Goal: Information Seeking & Learning: Learn about a topic

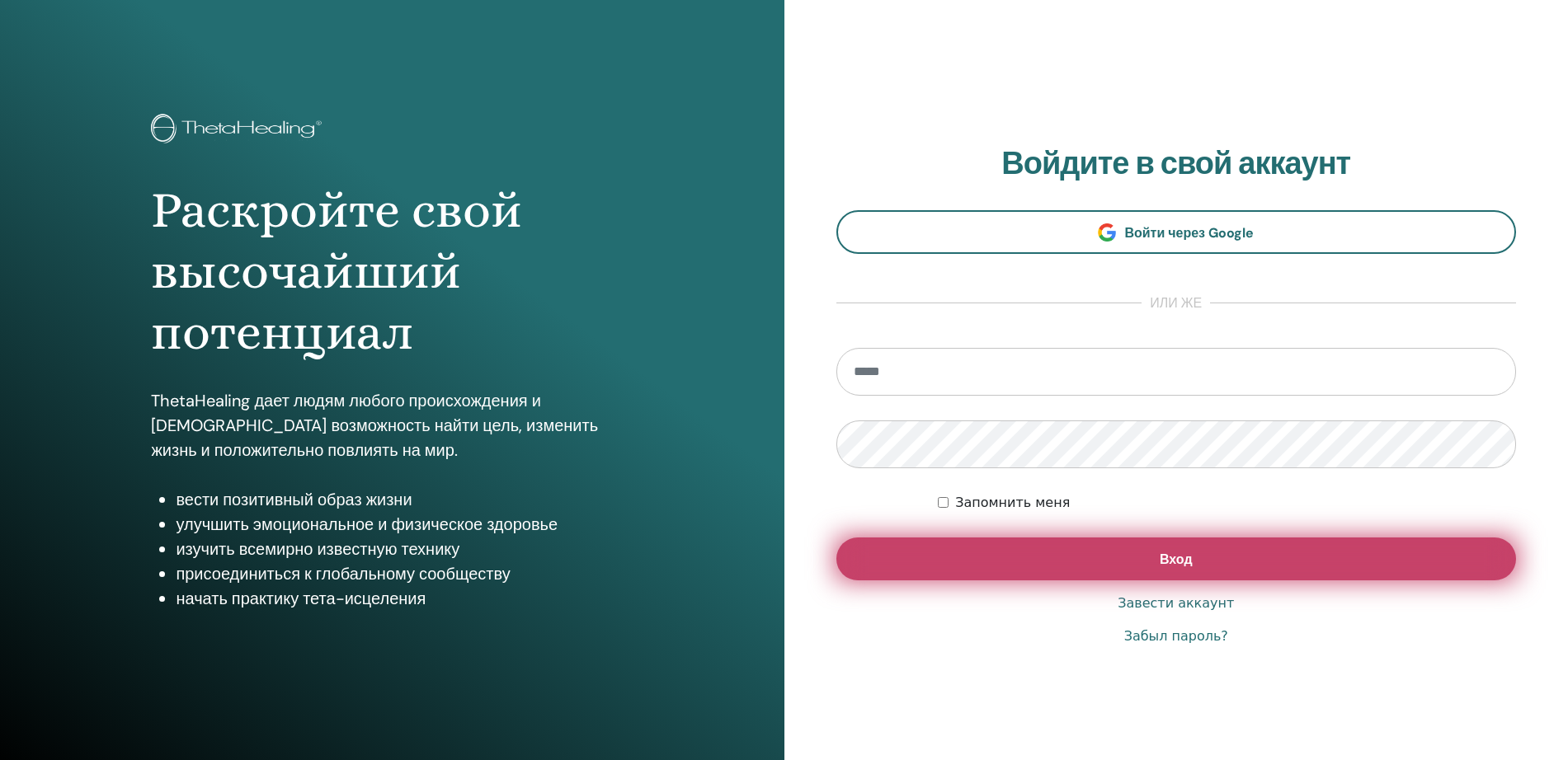
type input "**********"
click at [1016, 568] on button "Вход" at bounding box center [1177, 558] width 681 height 43
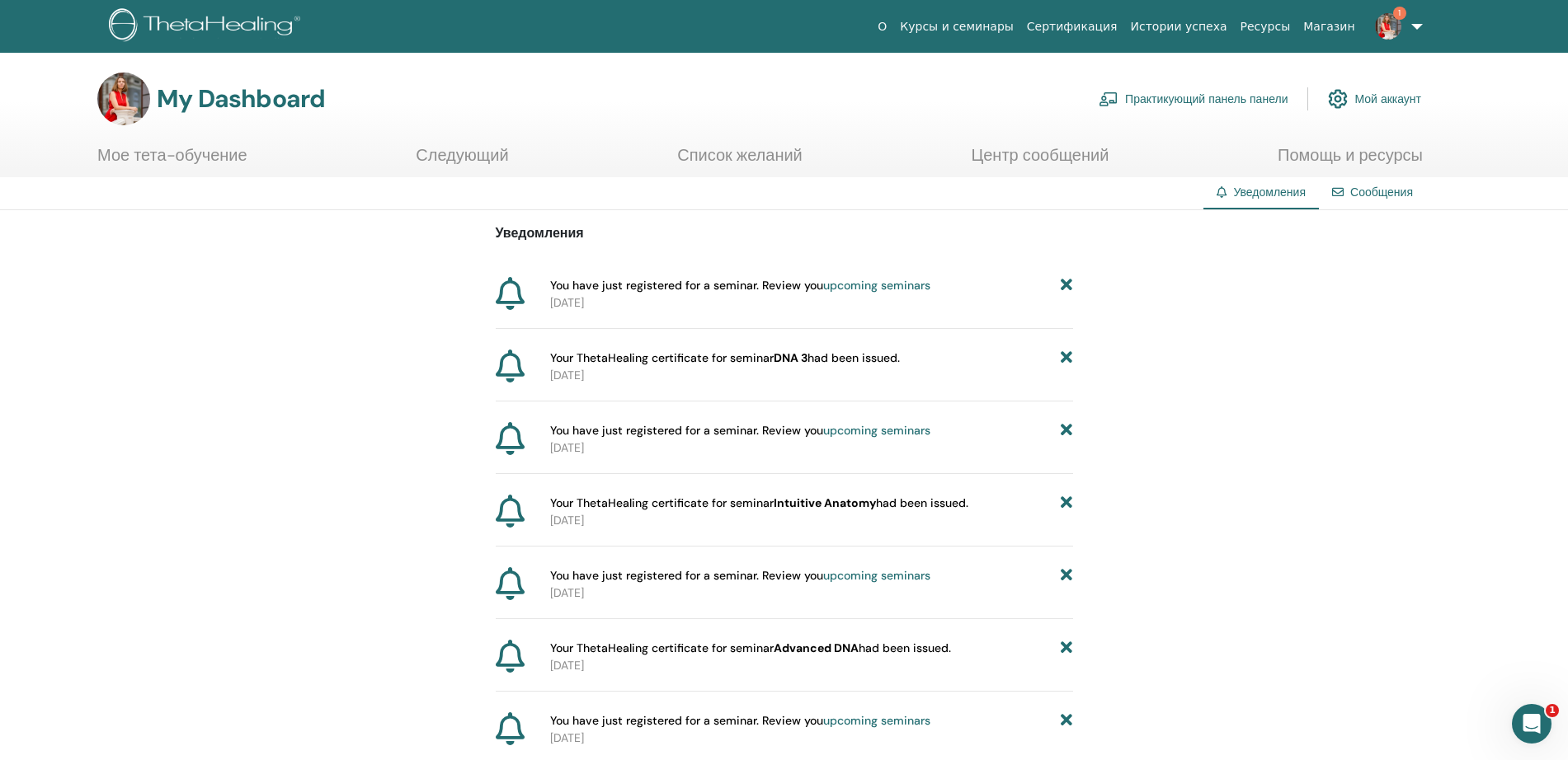
click at [208, 154] on link "Мое тета-обучение" at bounding box center [173, 161] width 150 height 32
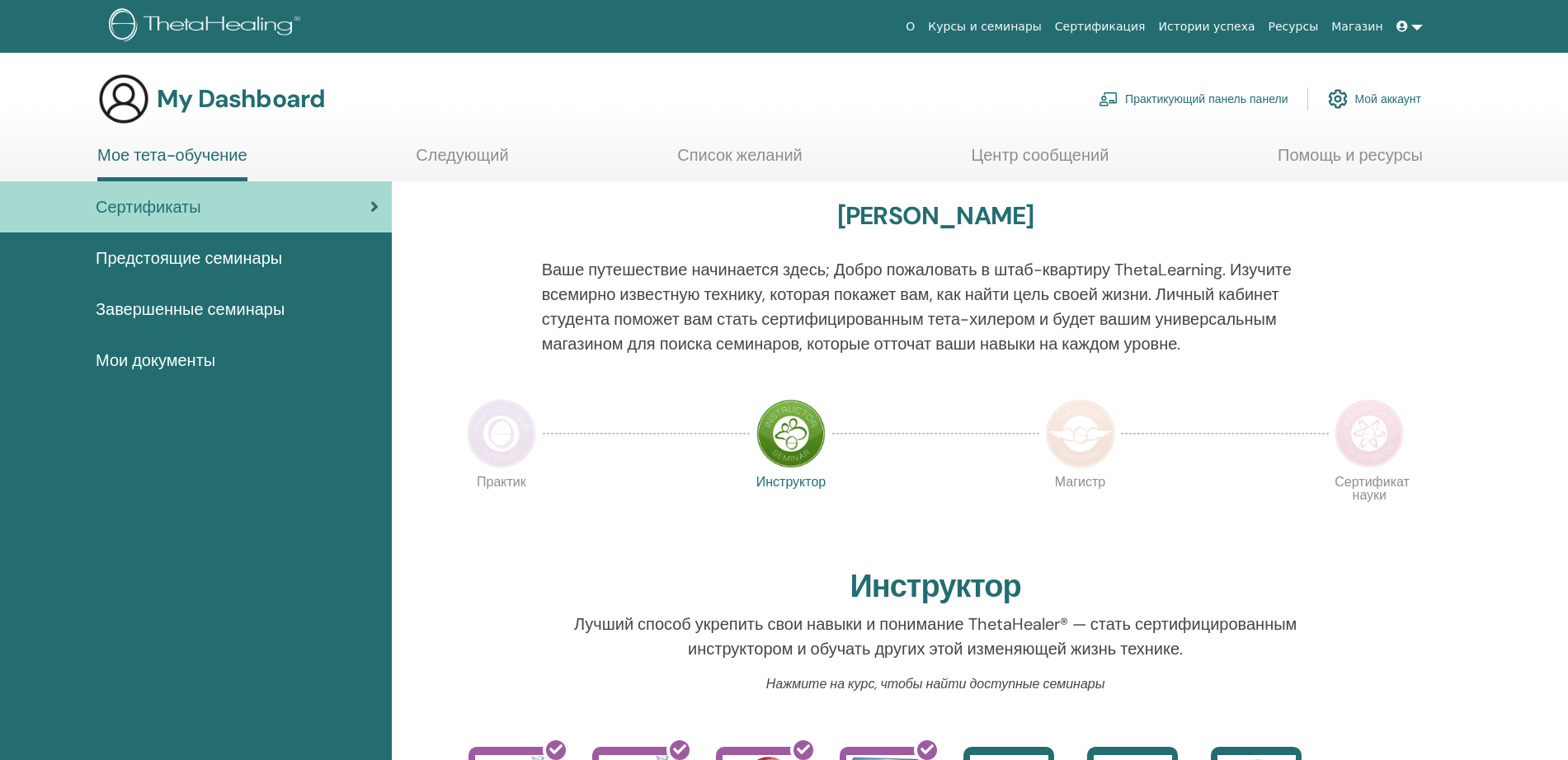
click at [414, 142] on section "My Dashboard Практикующий панель панели Мой аккаунт Мое тета-обучение Следующий" at bounding box center [784, 127] width 1568 height 109
click at [427, 159] on link "Следующий" at bounding box center [462, 161] width 93 height 32
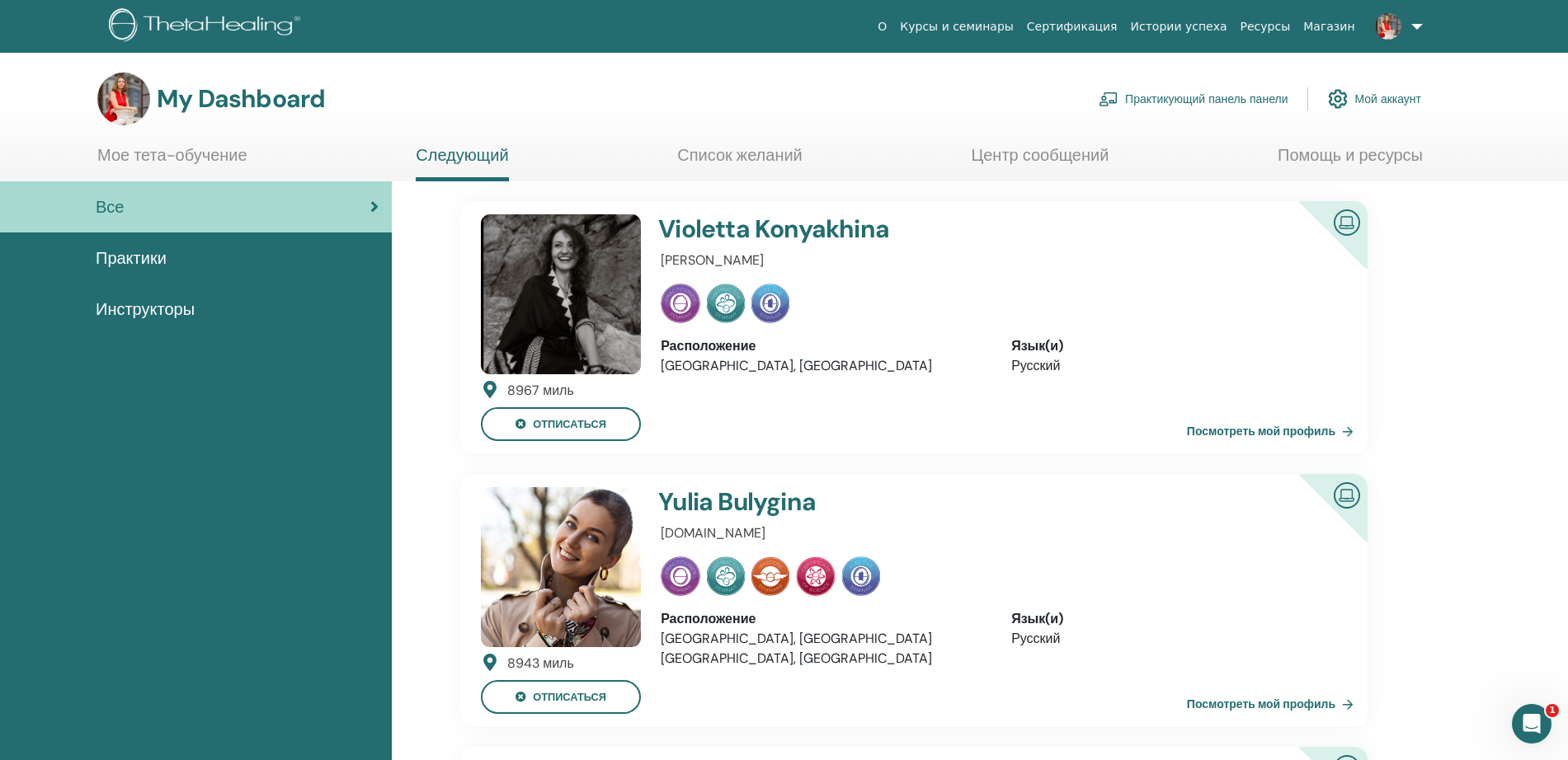
click at [159, 266] on span "Практики" at bounding box center [131, 258] width 71 height 24
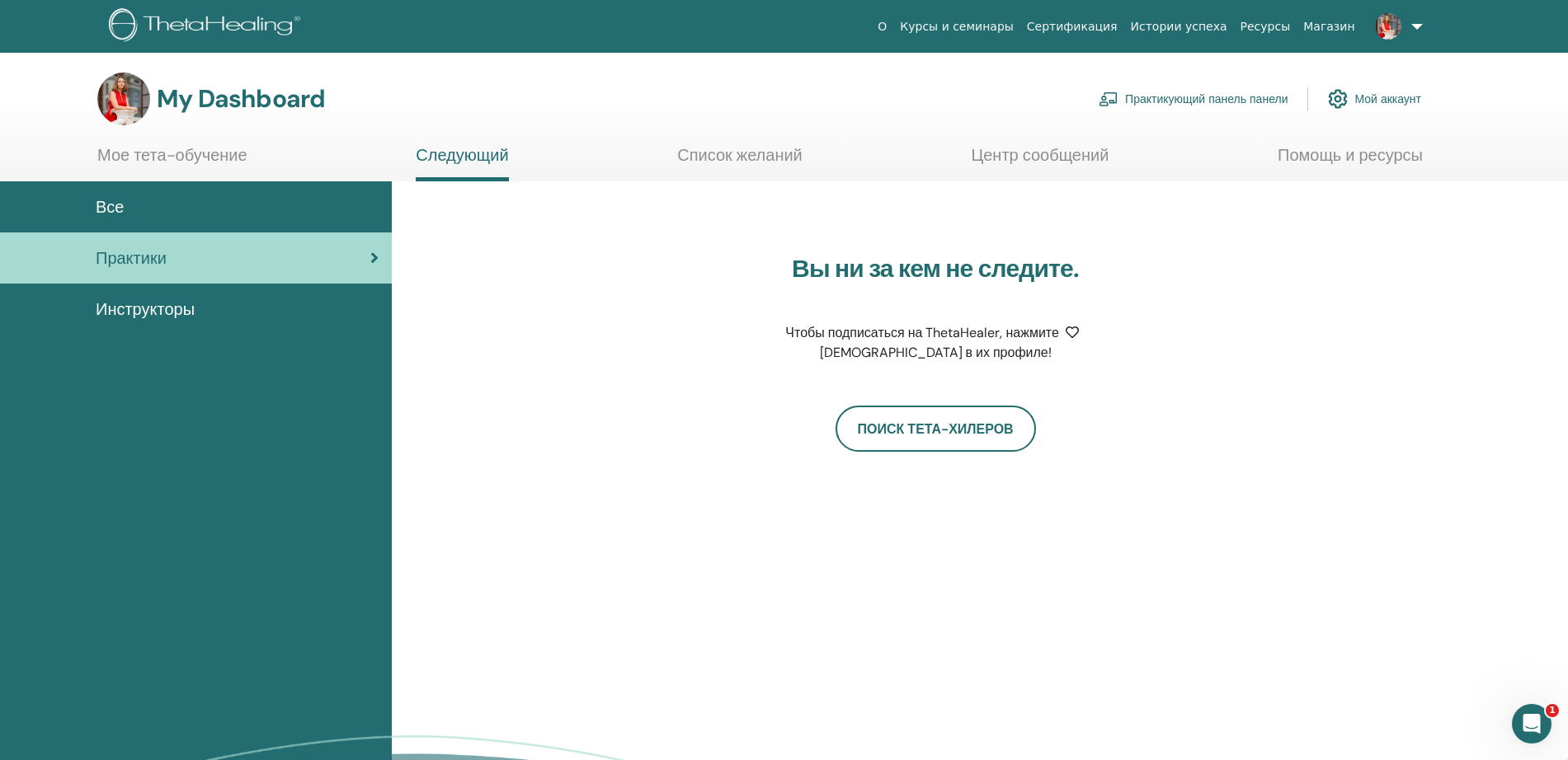
click at [149, 200] on div "Все" at bounding box center [196, 207] width 366 height 24
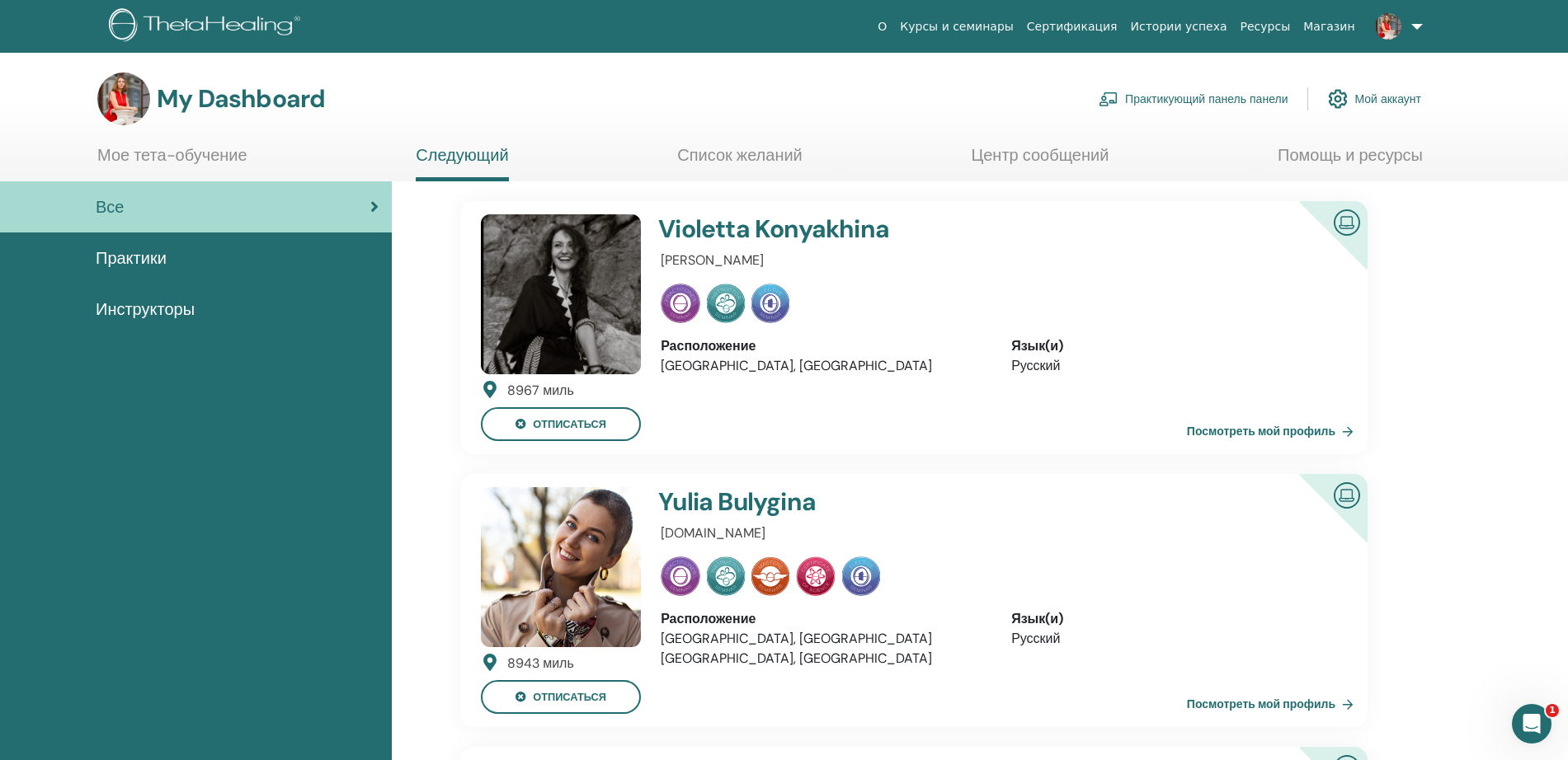
click at [777, 178] on li "Список желаний" at bounding box center [740, 163] width 126 height 37
click at [742, 145] on link "Список желаний" at bounding box center [740, 161] width 126 height 32
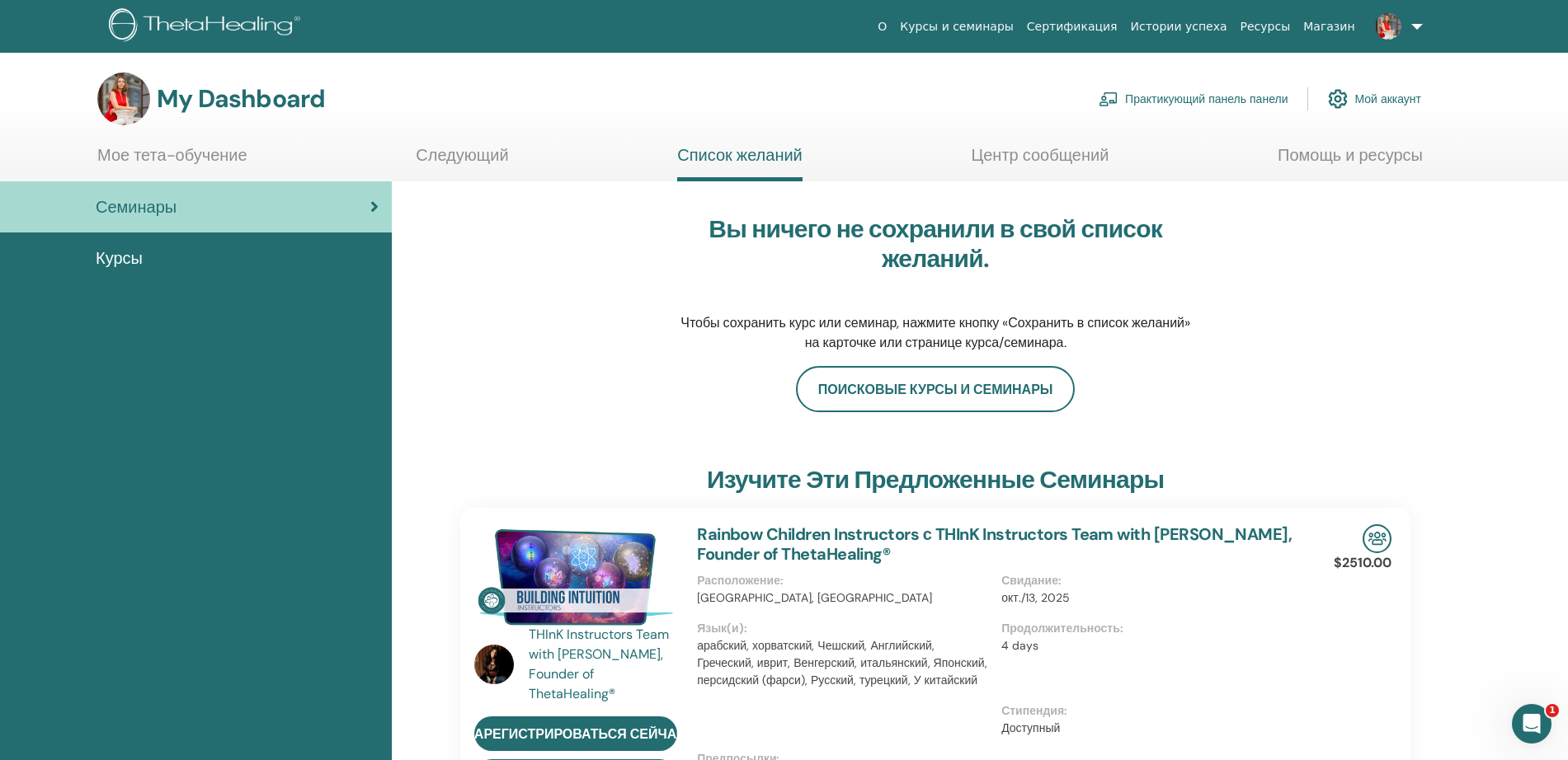
click at [189, 159] on link "Мое тета-обучение" at bounding box center [173, 161] width 150 height 32
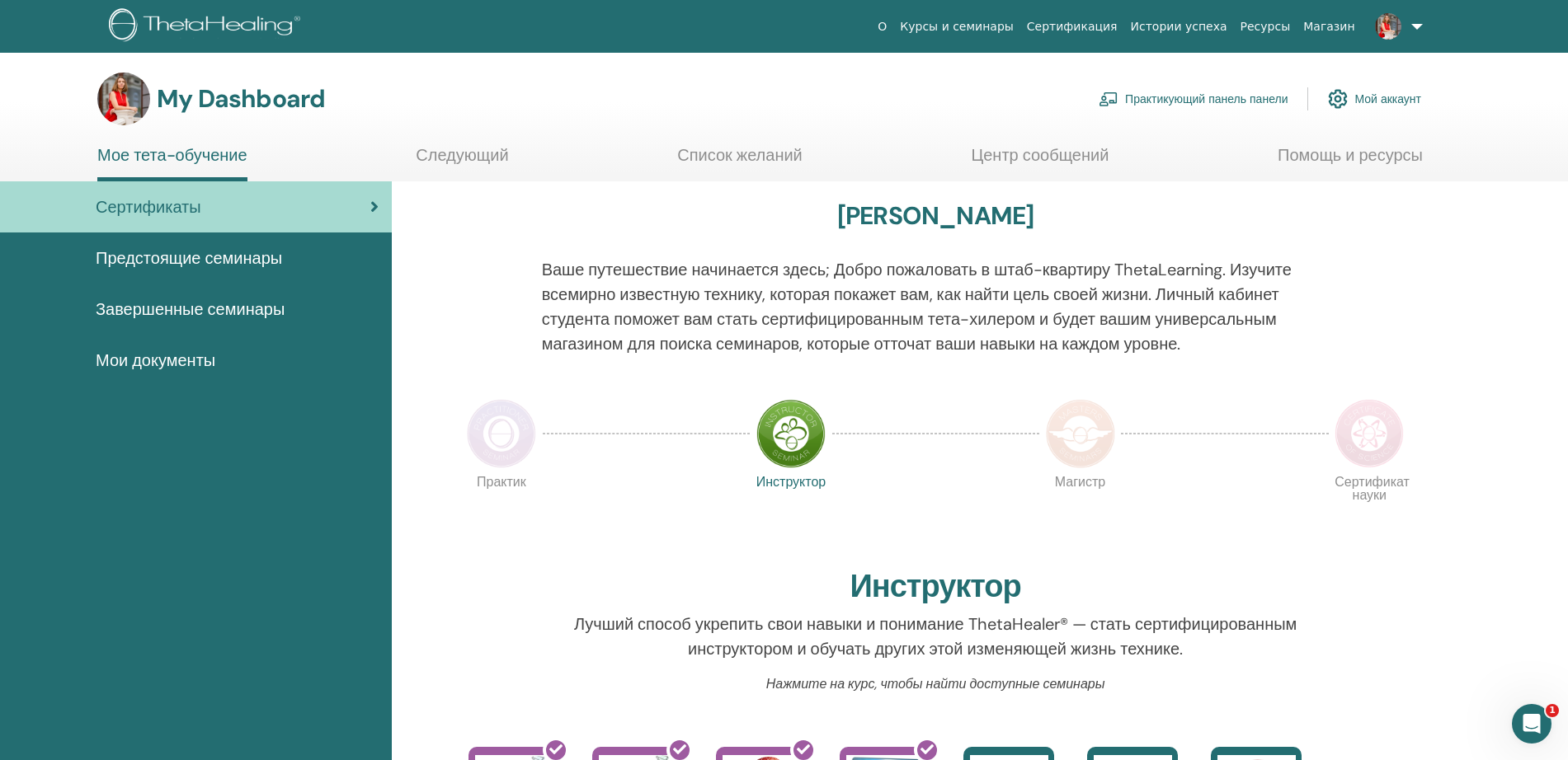
drag, startPoint x: 1569, startPoint y: 570, endPoint x: 230, endPoint y: 256, distance: 1375.3
click at [230, 256] on span "Предстоящие семинары" at bounding box center [189, 258] width 187 height 24
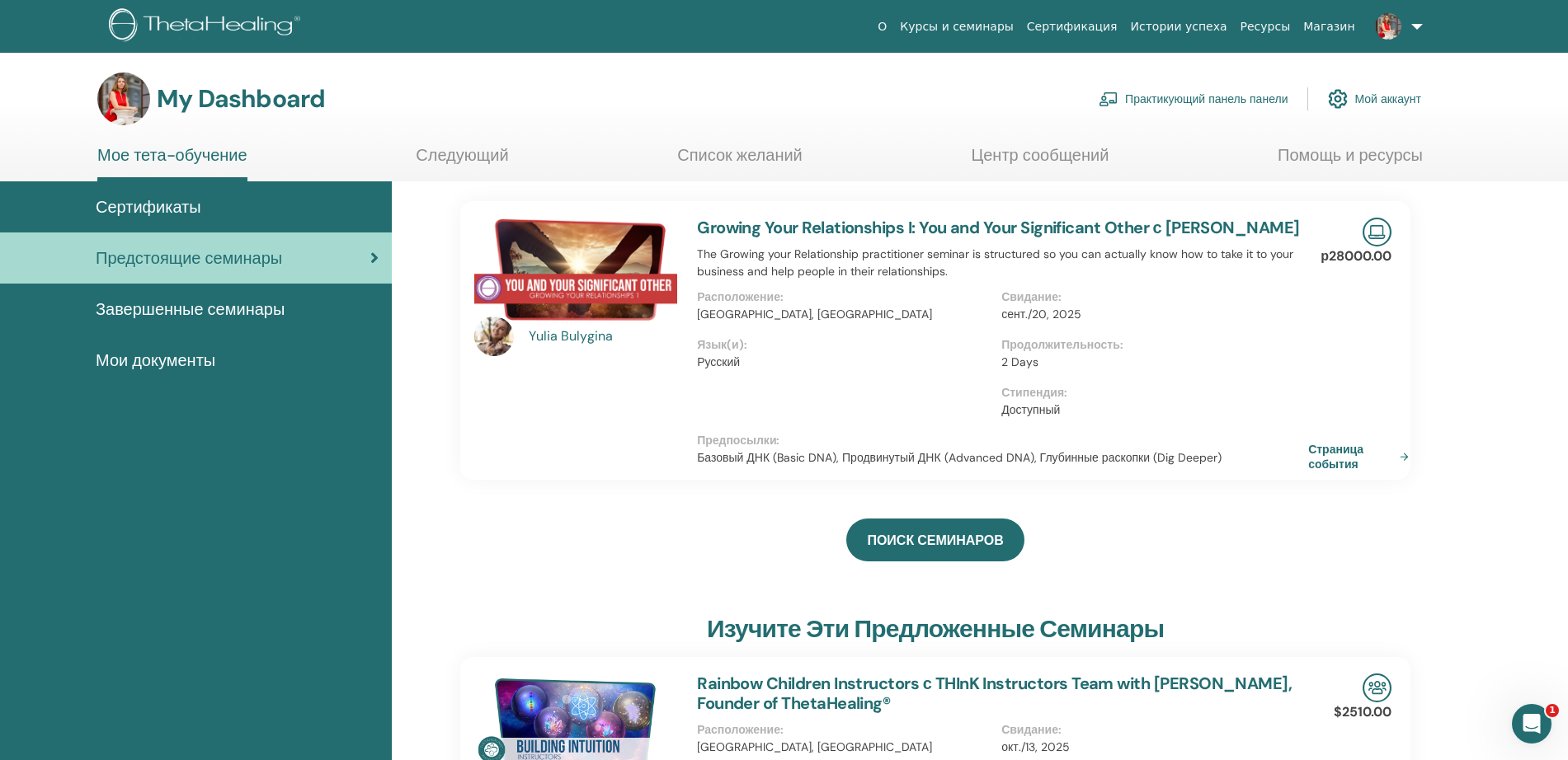
click at [1336, 444] on link "Страница события" at bounding box center [1362, 456] width 107 height 30
